Goal: Task Accomplishment & Management: Use online tool/utility

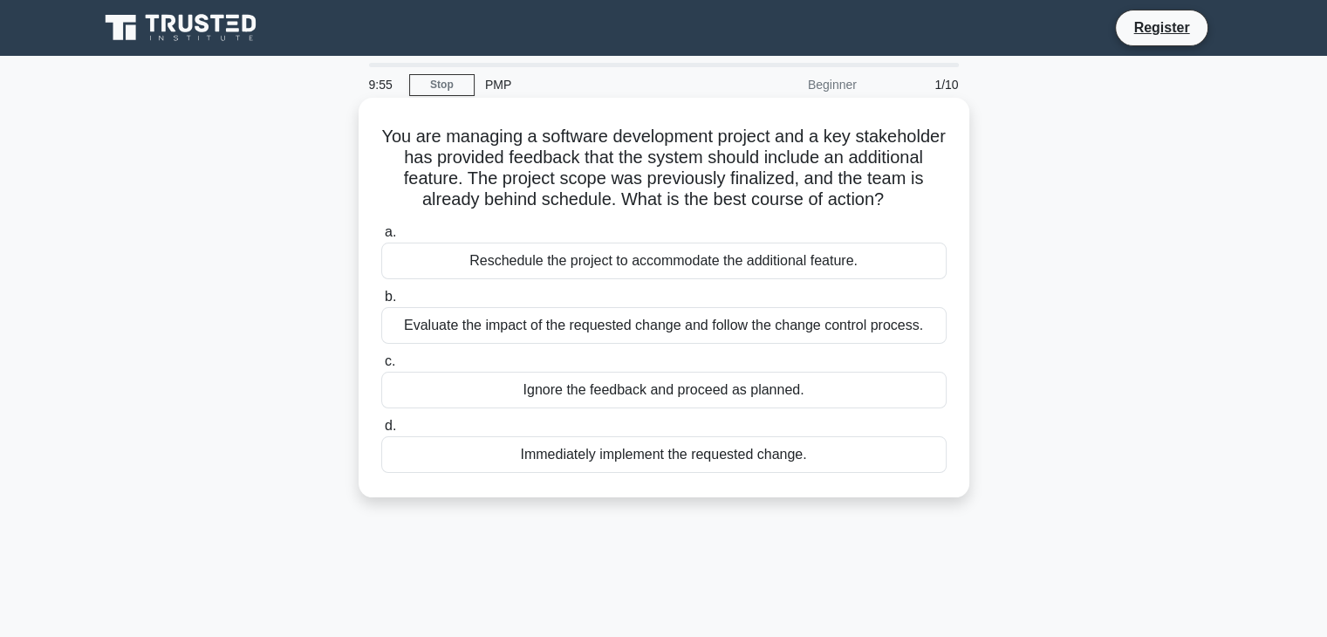
click at [656, 401] on div "Ignore the feedback and proceed as planned." at bounding box center [663, 390] width 565 height 37
click at [381, 367] on input "c. Ignore the feedback and proceed as planned." at bounding box center [381, 361] width 0 height 11
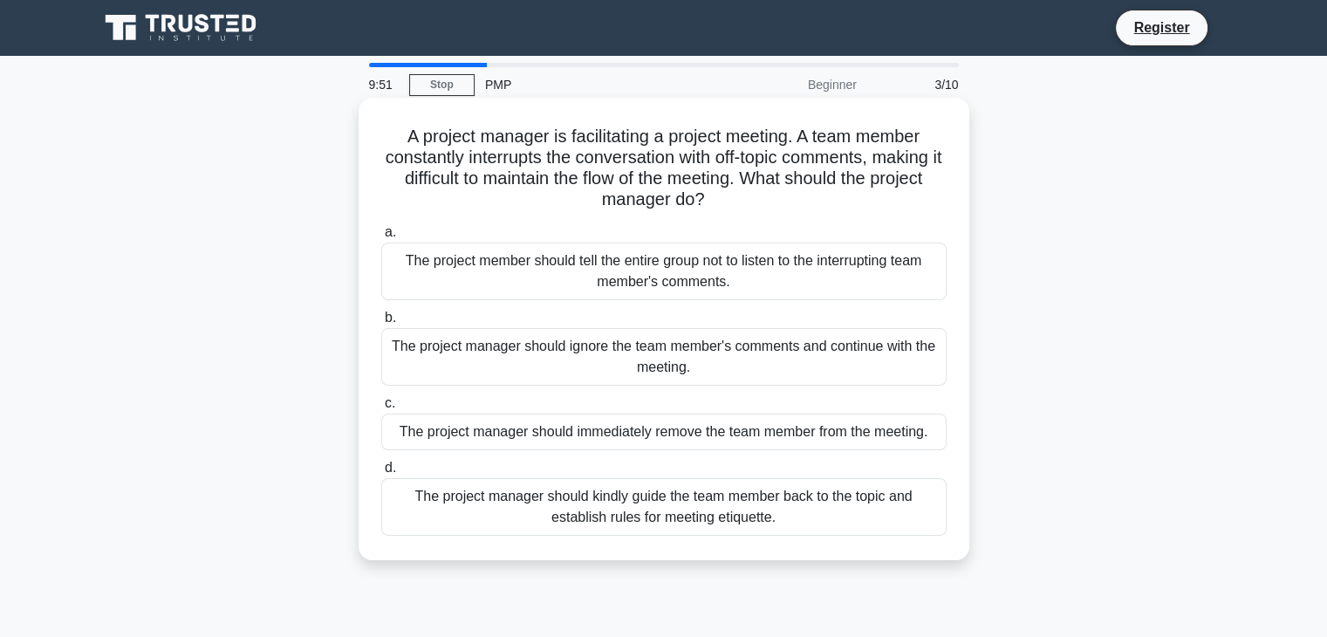
click at [599, 374] on div "The project manager should ignore the team member's comments and continue with …" at bounding box center [663, 357] width 565 height 58
click at [381, 324] on input "b. The project manager should ignore the team member's comments and continue wi…" at bounding box center [381, 317] width 0 height 11
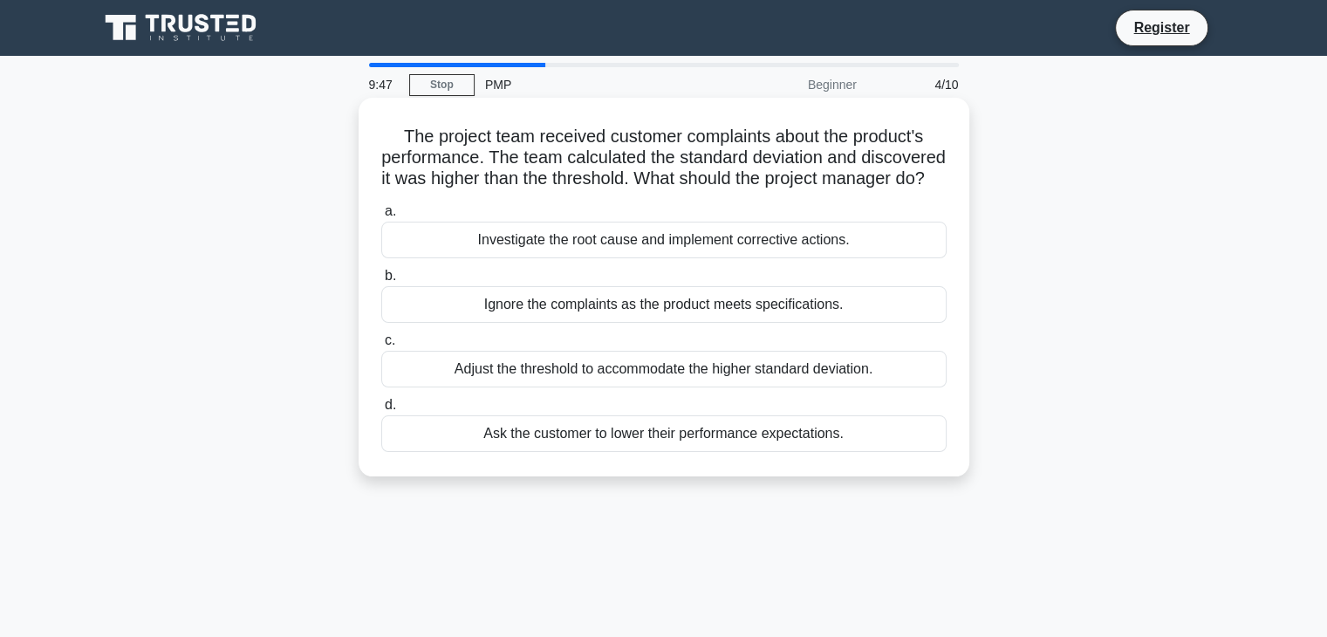
click at [625, 258] on div "Investigate the root cause and implement corrective actions." at bounding box center [663, 240] width 565 height 37
click at [381, 217] on input "a. Investigate the root cause and implement corrective actions." at bounding box center [381, 211] width 0 height 11
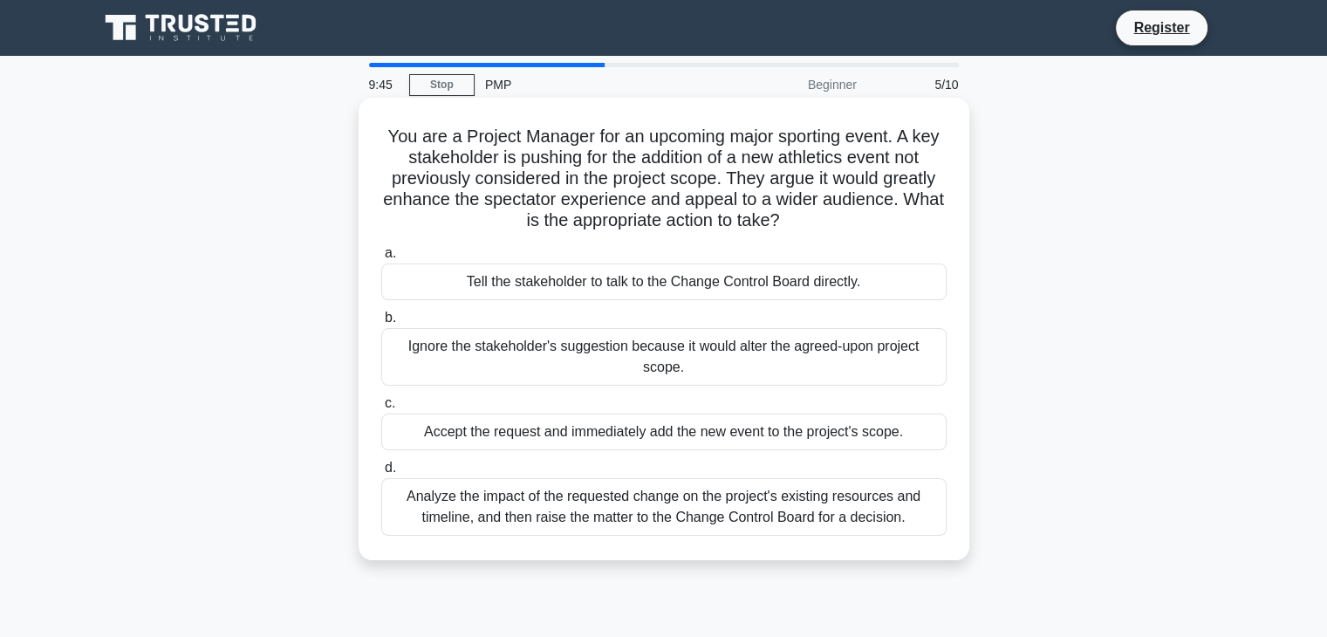
click at [633, 359] on div "Ignore the stakeholder's suggestion because it would alter the agreed-upon proj…" at bounding box center [663, 357] width 565 height 58
click at [381, 324] on input "b. Ignore the stakeholder's suggestion because it would alter the agreed-upon p…" at bounding box center [381, 317] width 0 height 11
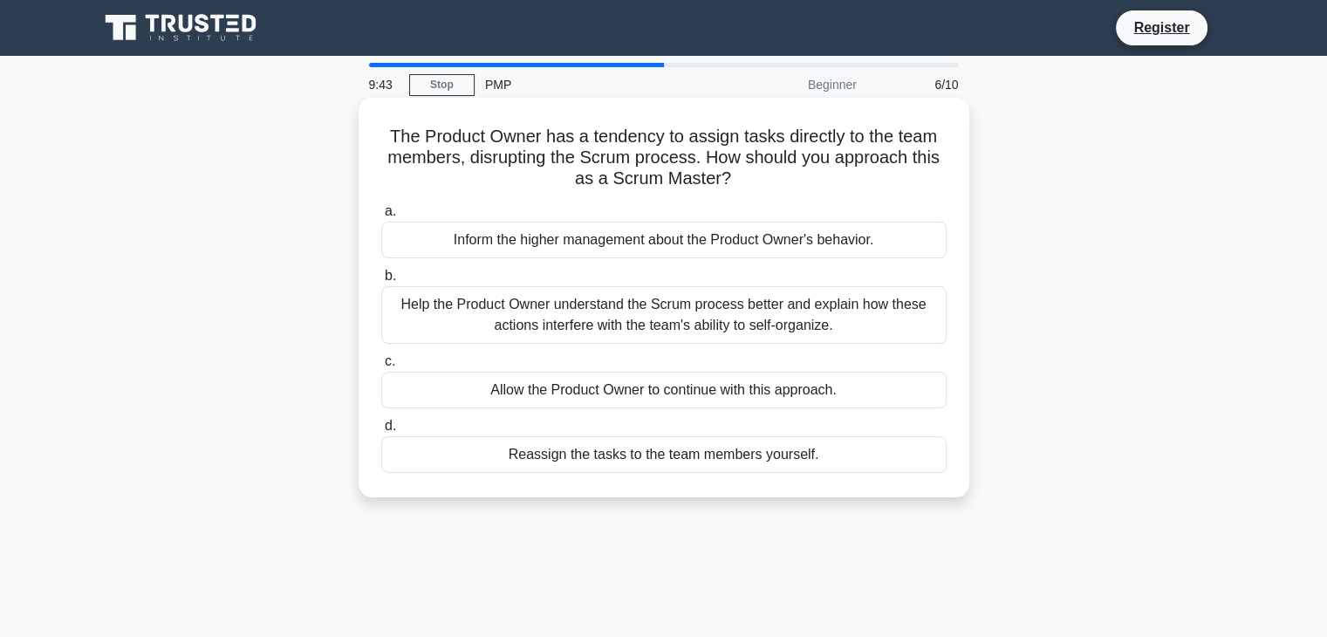
click at [639, 437] on div "Reassign the tasks to the team members yourself." at bounding box center [663, 454] width 565 height 37
click at [381, 432] on input "d. Reassign the tasks to the team members yourself." at bounding box center [381, 426] width 0 height 11
